Goal: Task Accomplishment & Management: Manage account settings

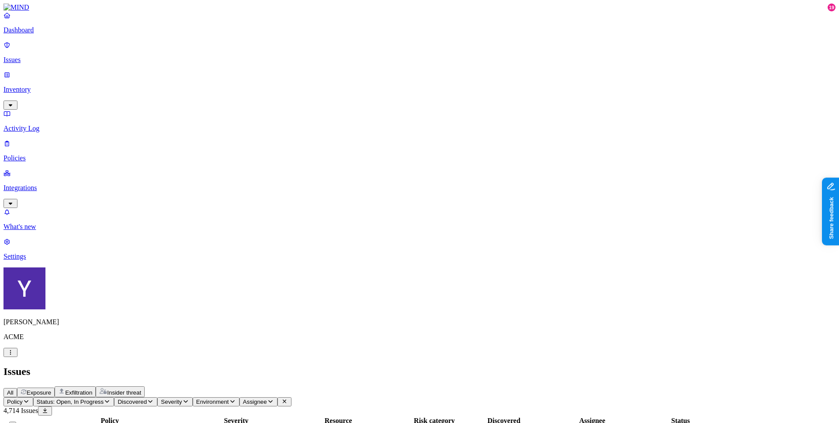
click at [52, 86] on p "Inventory" at bounding box center [419, 90] width 832 height 8
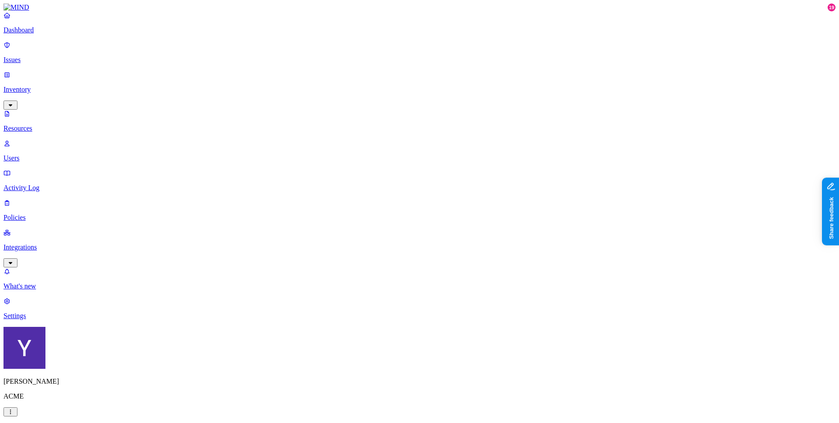
click at [48, 56] on p "Issues" at bounding box center [419, 60] width 832 height 8
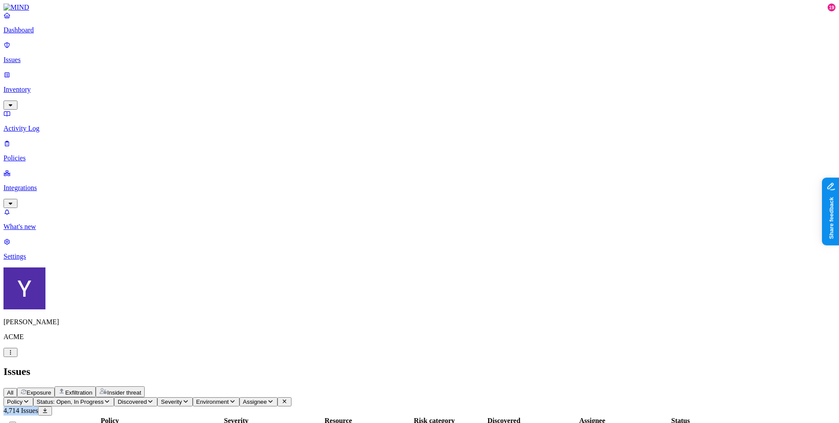
drag, startPoint x: 782, startPoint y: 52, endPoint x: 811, endPoint y: 55, distance: 29.4
click at [811, 407] on div "4,714 Issues" at bounding box center [419, 411] width 832 height 9
click at [115, 397] on button "Status: Open, In Progress" at bounding box center [73, 401] width 81 height 9
click at [159, 131] on button "button" at bounding box center [162, 132] width 7 height 3
click at [307, 366] on div "Issues" at bounding box center [419, 372] width 832 height 12
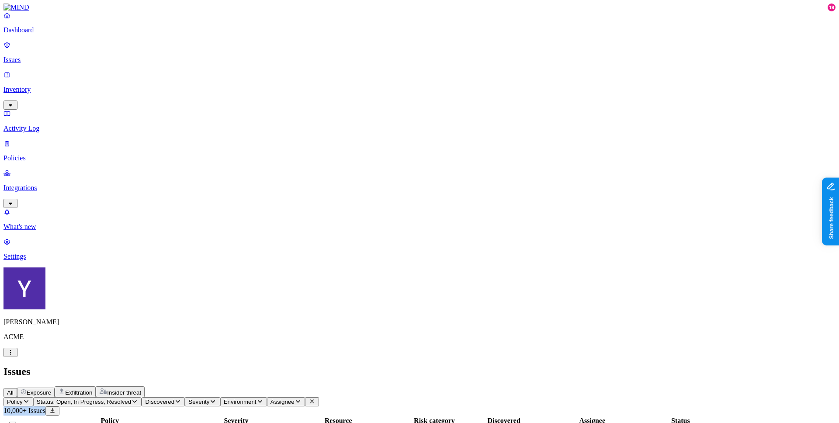
drag, startPoint x: 776, startPoint y: 52, endPoint x: 806, endPoint y: 55, distance: 29.9
click at [45, 407] on span "10,000+ Issues" at bounding box center [24, 410] width 42 height 7
click at [131, 399] on span "Status: Open, In Progress, Resolved" at bounding box center [84, 402] width 94 height 7
click at [159, 126] on button "button" at bounding box center [162, 130] width 7 height 9
click at [329, 386] on div "All Exposure Exfiltration Insider threat" at bounding box center [419, 391] width 832 height 11
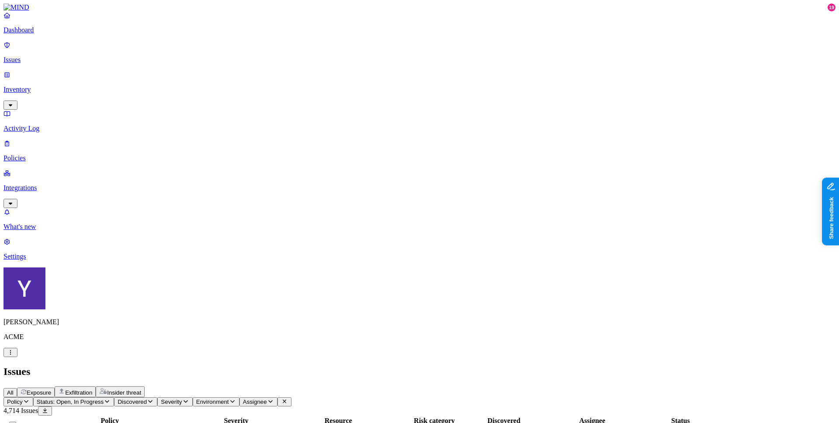
click at [104, 399] on span "Status: Open, In Progress" at bounding box center [70, 402] width 67 height 7
click at [159, 131] on button "button" at bounding box center [162, 132] width 7 height 3
click at [400, 386] on div "All Exposure Exfiltration Insider threat" at bounding box center [419, 391] width 832 height 11
drag, startPoint x: 774, startPoint y: 52, endPoint x: 805, endPoint y: 55, distance: 30.8
click at [805, 407] on div "10,000+ Issues" at bounding box center [419, 411] width 832 height 9
